Goal: Find specific page/section: Find specific page/section

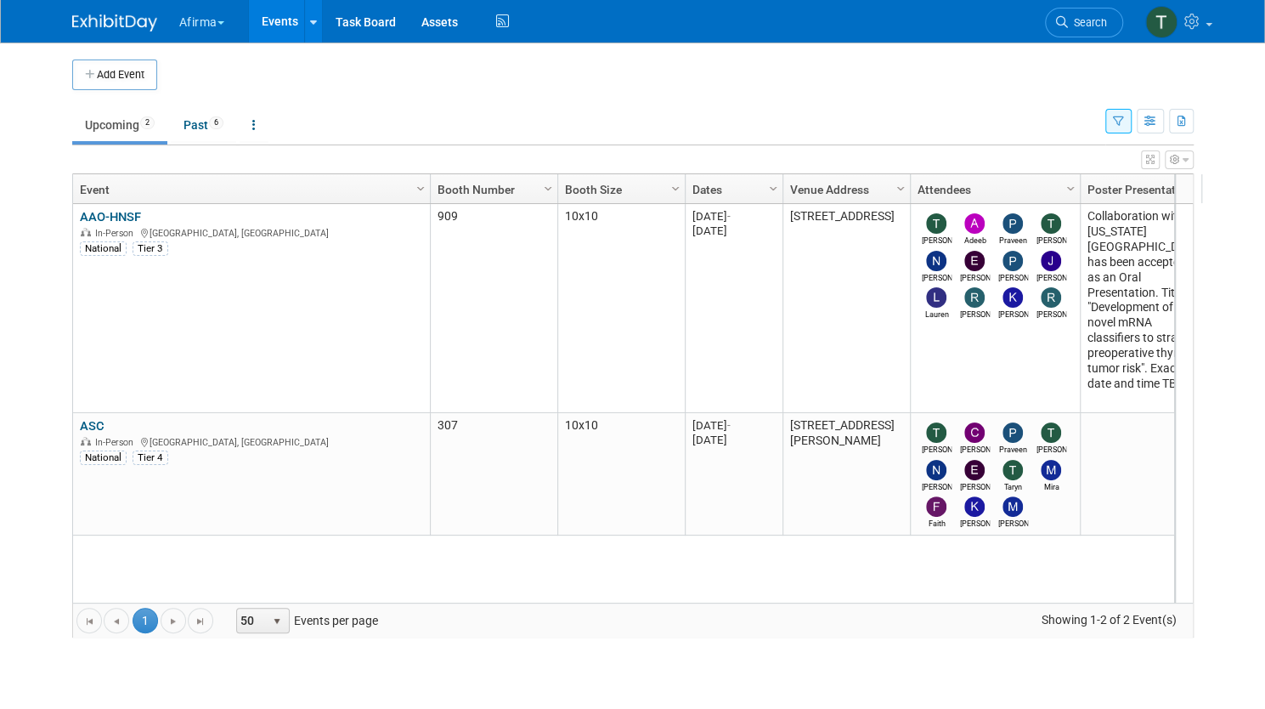
click at [114, 213] on link "AAO-HNSF" at bounding box center [110, 216] width 61 height 15
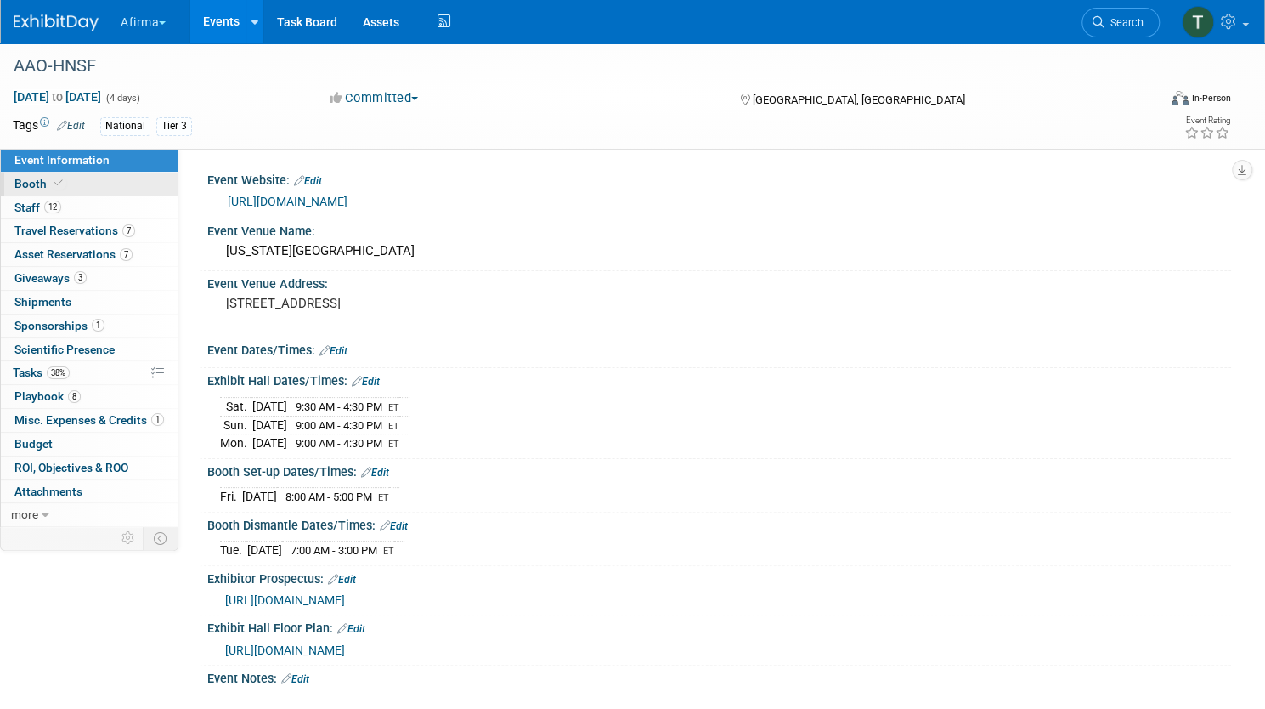
click at [172, 184] on link "Booth" at bounding box center [89, 184] width 177 height 23
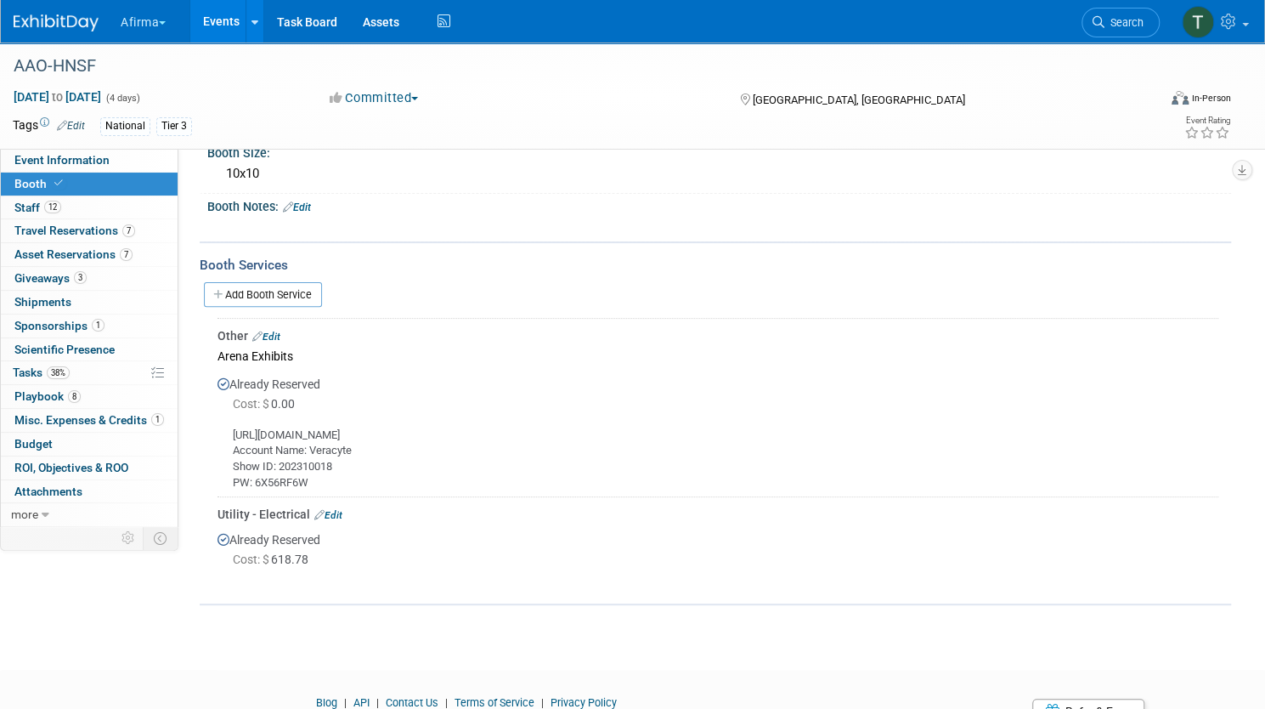
scroll to position [248, 0]
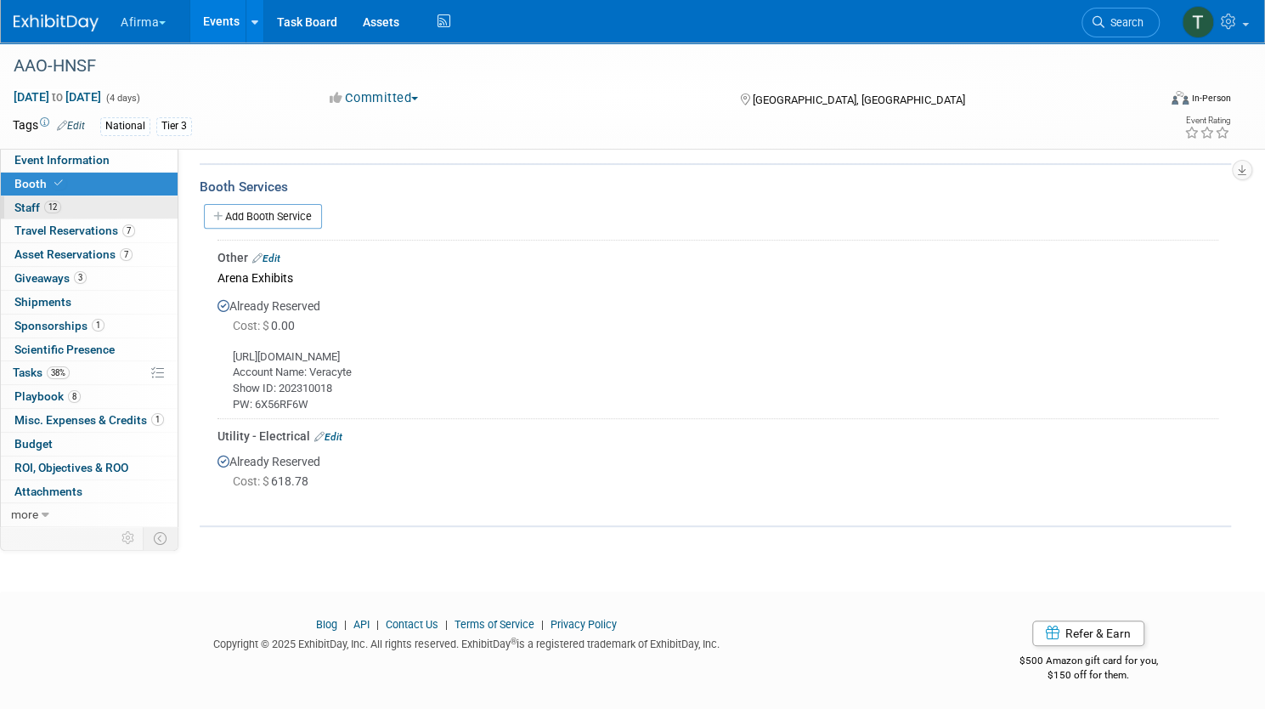
click at [178, 204] on link "12 Staff 12" at bounding box center [89, 207] width 177 height 23
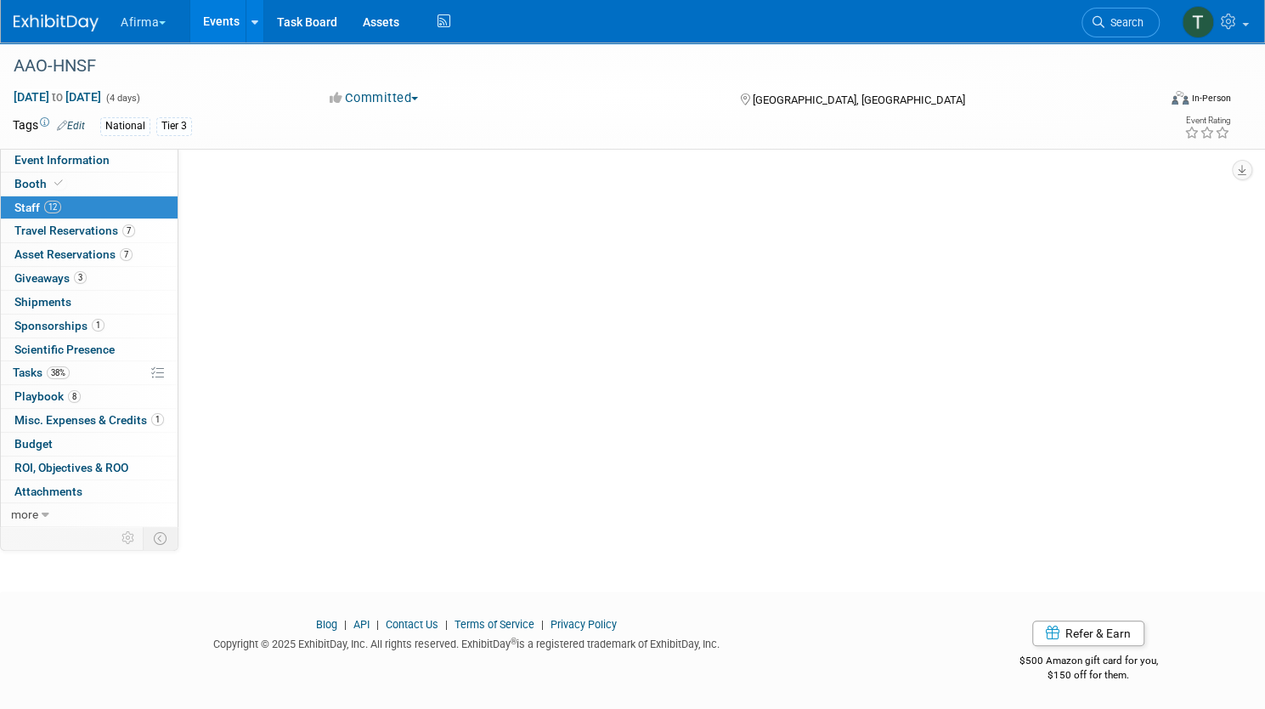
scroll to position [0, 0]
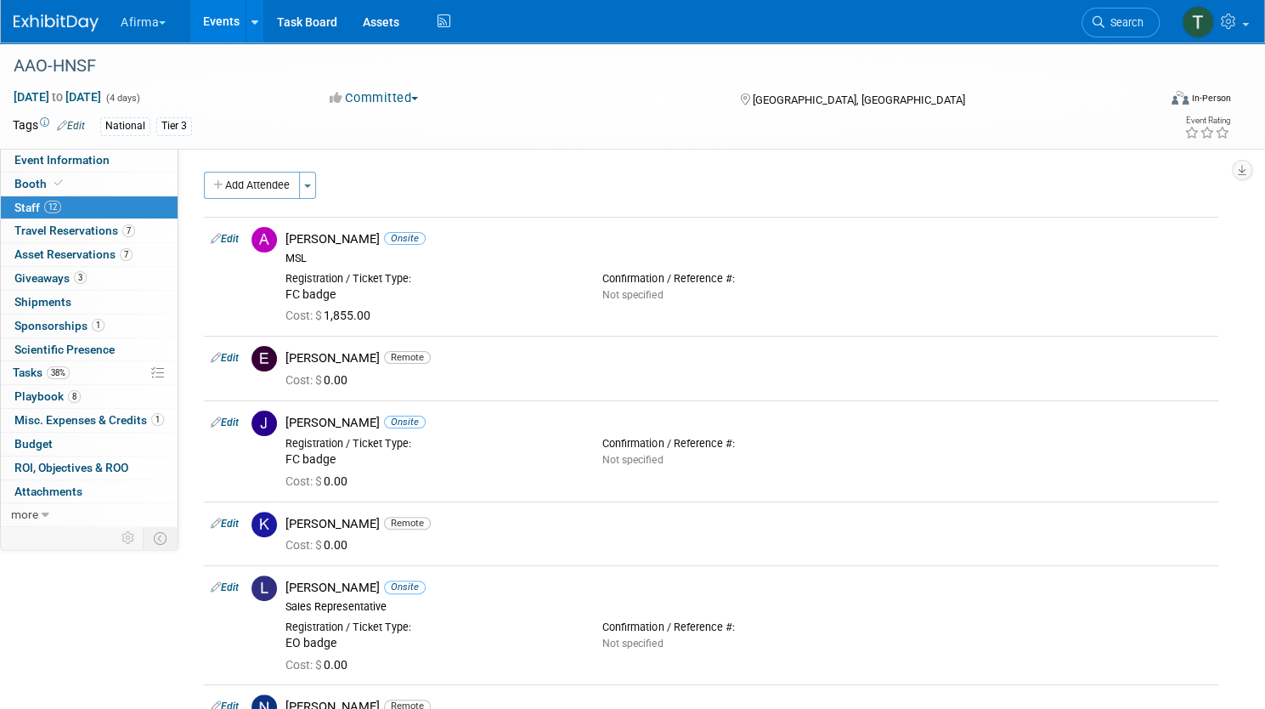
click at [884, 183] on div "Add Attendee Toggle Dropdown Quick -Tag Attendees Apply" at bounding box center [711, 185] width 1015 height 27
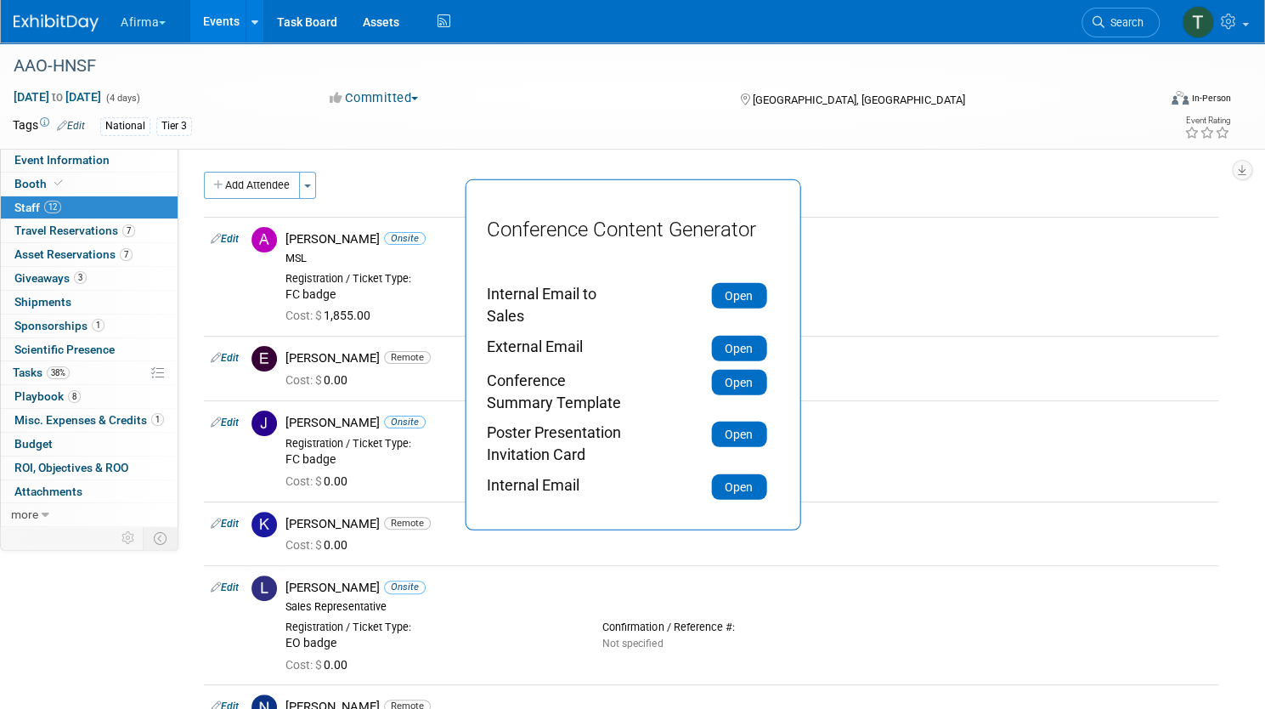
click at [739, 286] on button "Open" at bounding box center [738, 295] width 55 height 25
click at [749, 336] on button "Open" at bounding box center [738, 347] width 55 height 25
click at [732, 375] on button "Open" at bounding box center [738, 381] width 55 height 25
click at [722, 439] on button "Open" at bounding box center [738, 434] width 55 height 25
click at [743, 390] on button "Open" at bounding box center [738, 381] width 55 height 25
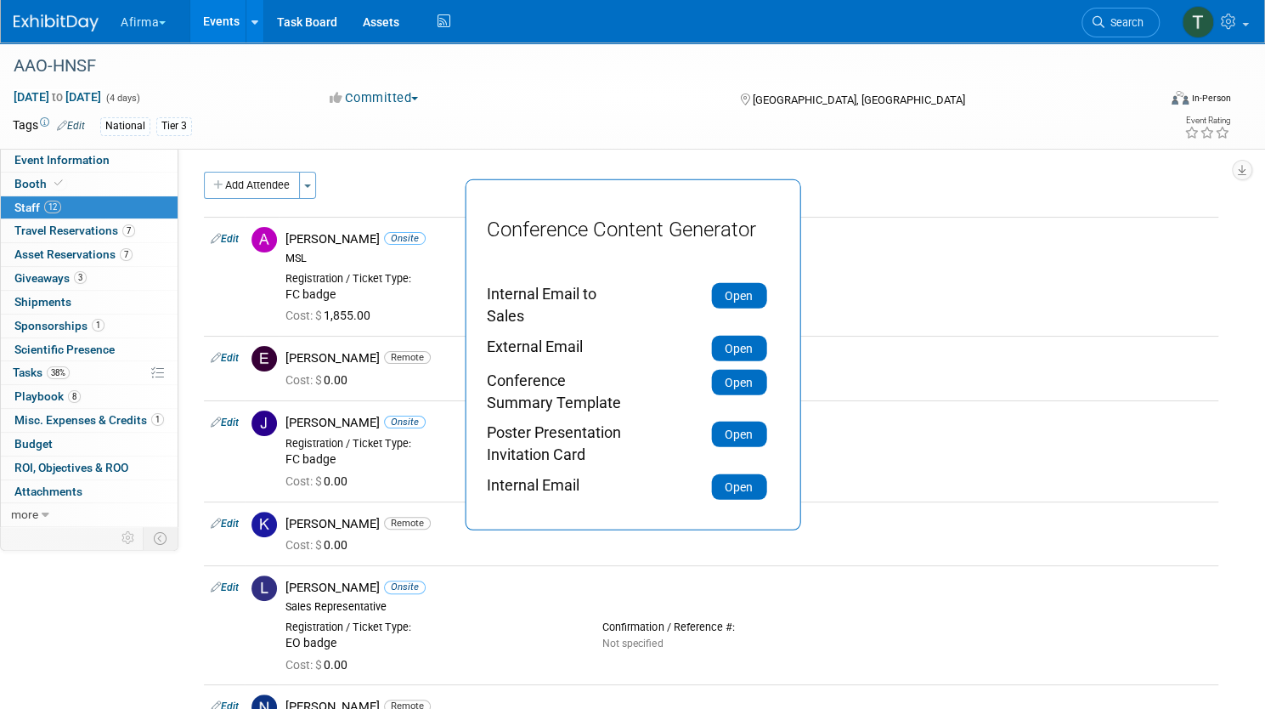
click at [739, 484] on button "Open" at bounding box center [738, 485] width 55 height 25
